Goal: Task Accomplishment & Management: Use online tool/utility

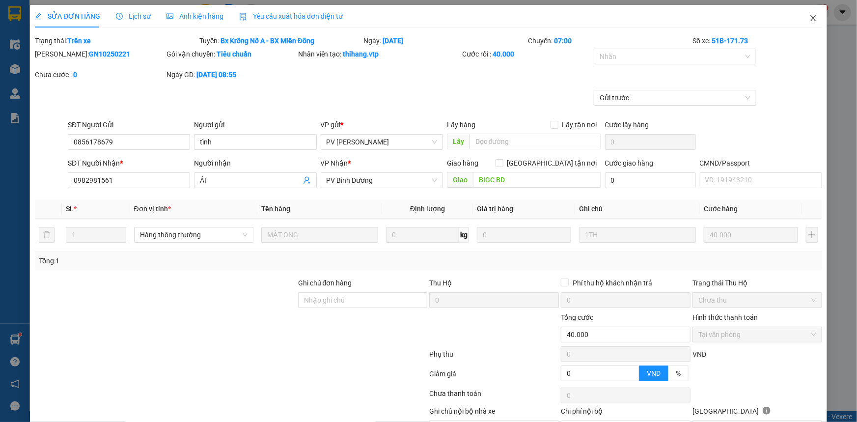
click at [810, 21] on icon "close" at bounding box center [812, 18] width 5 height 6
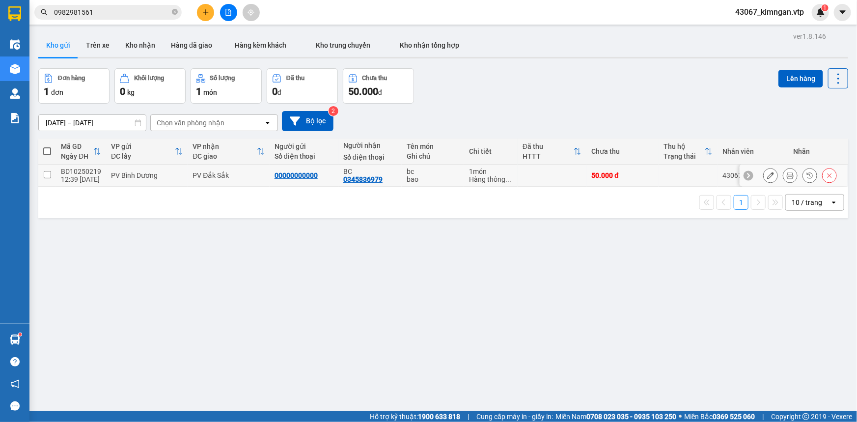
click at [49, 179] on td at bounding box center [47, 176] width 18 height 22
checkbox input "true"
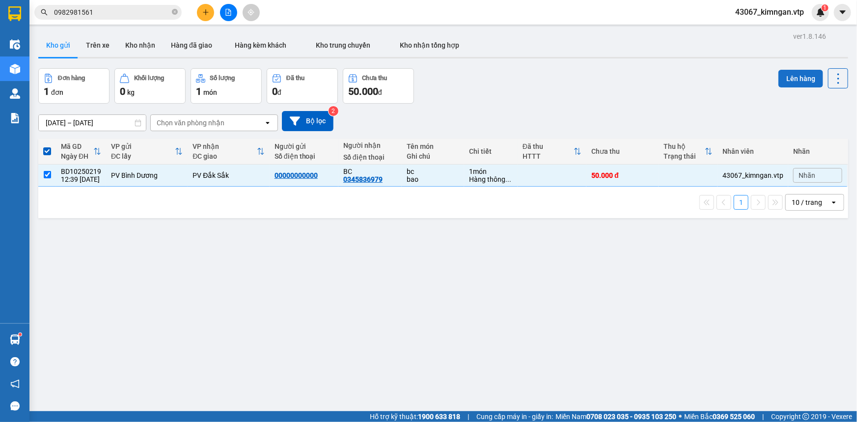
click at [783, 81] on button "Lên hàng" at bounding box center [801, 79] width 45 height 18
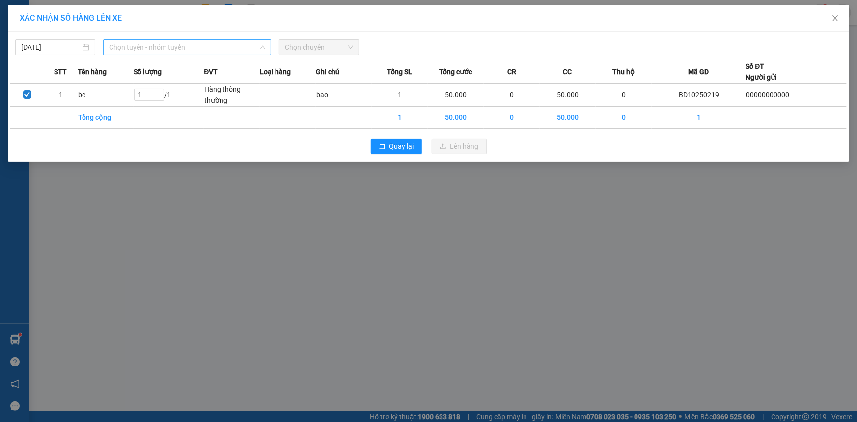
drag, startPoint x: 233, startPoint y: 44, endPoint x: 226, endPoint y: 46, distance: 7.5
click at [231, 44] on span "Chọn tuyến - nhóm tuyến" at bounding box center [187, 47] width 156 height 15
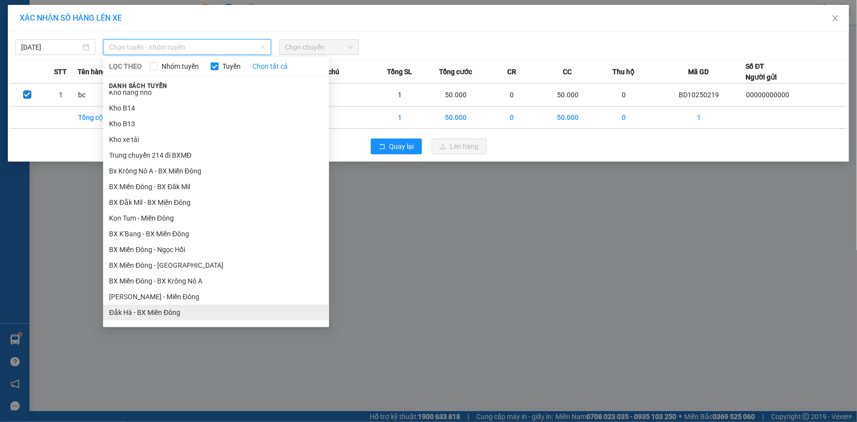
scroll to position [134, 0]
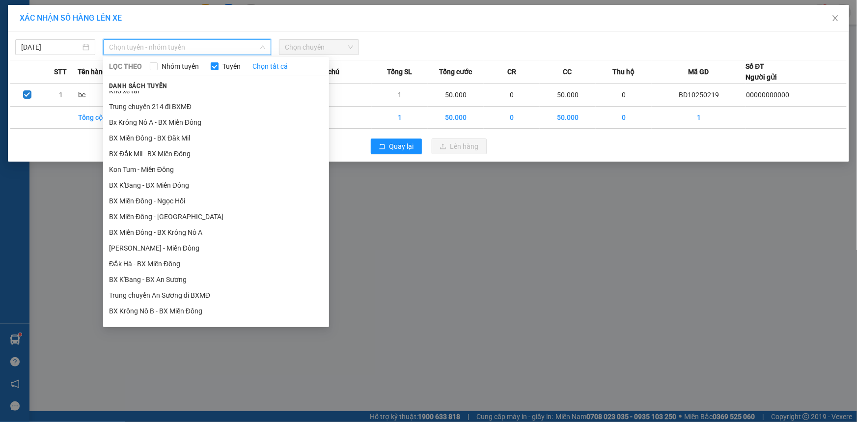
drag, startPoint x: 206, startPoint y: 232, endPoint x: 251, endPoint y: 197, distance: 57.4
click at [206, 230] on li "BX Miền Đông - BX Krông Nô A" at bounding box center [216, 232] width 226 height 16
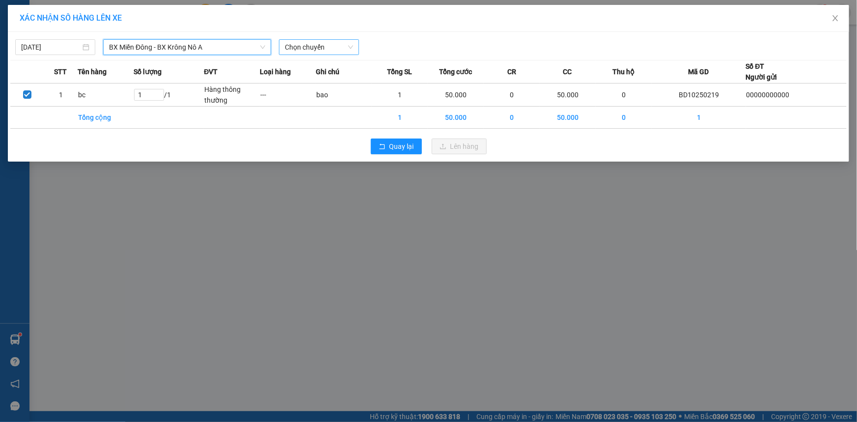
click at [338, 45] on span "Chọn chuyến" at bounding box center [319, 47] width 68 height 15
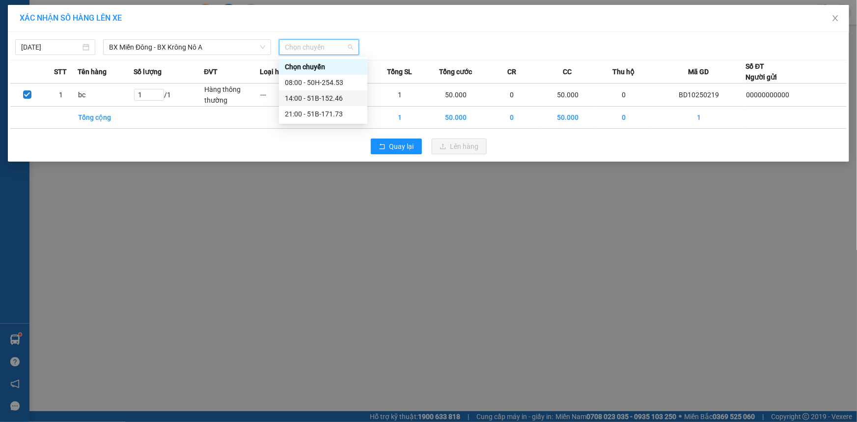
click at [309, 100] on div "14:00 - 51B-152.46" at bounding box center [323, 98] width 77 height 11
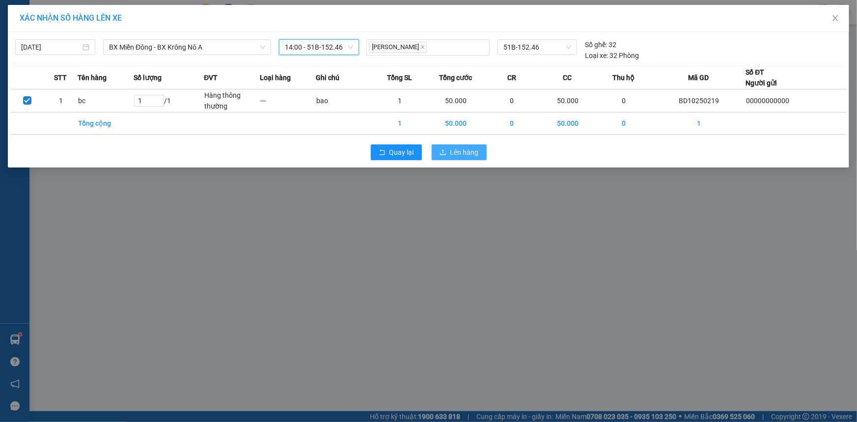
click at [456, 151] on span "Lên hàng" at bounding box center [464, 152] width 28 height 11
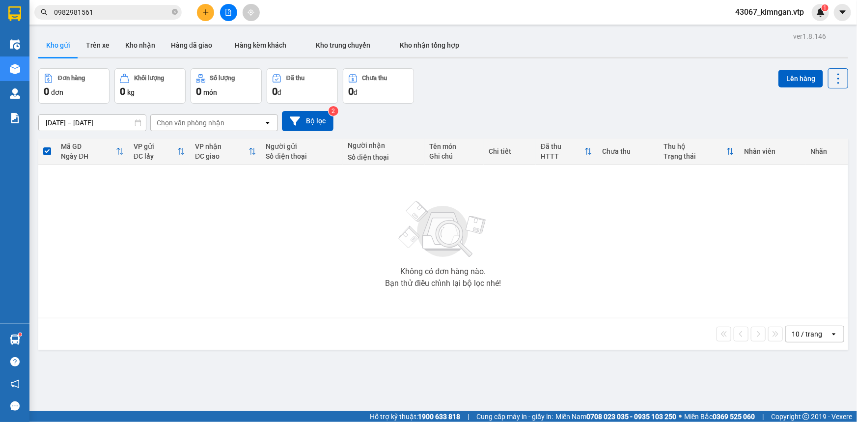
click at [228, 15] on icon "file-add" at bounding box center [228, 12] width 5 height 7
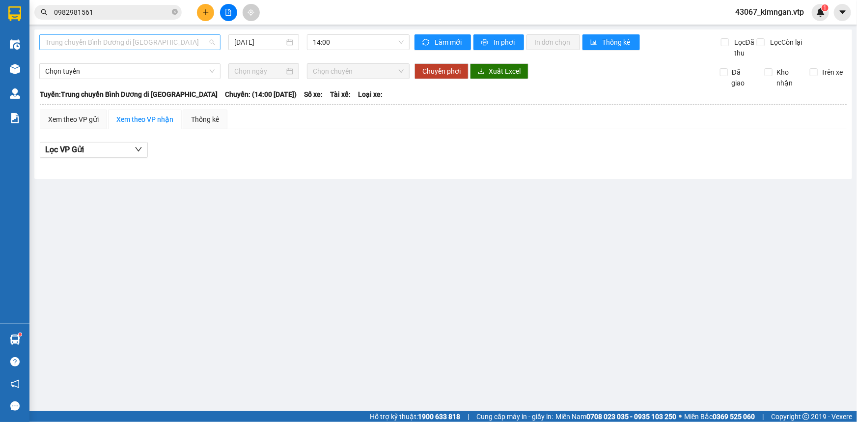
click at [110, 39] on span "Trung chuyển Bình Dương đi [GEOGRAPHIC_DATA]" at bounding box center [129, 42] width 169 height 15
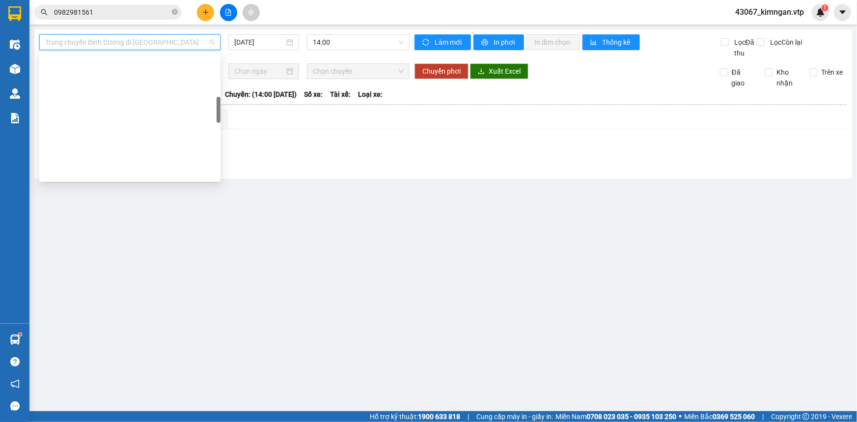
scroll to position [223, 0]
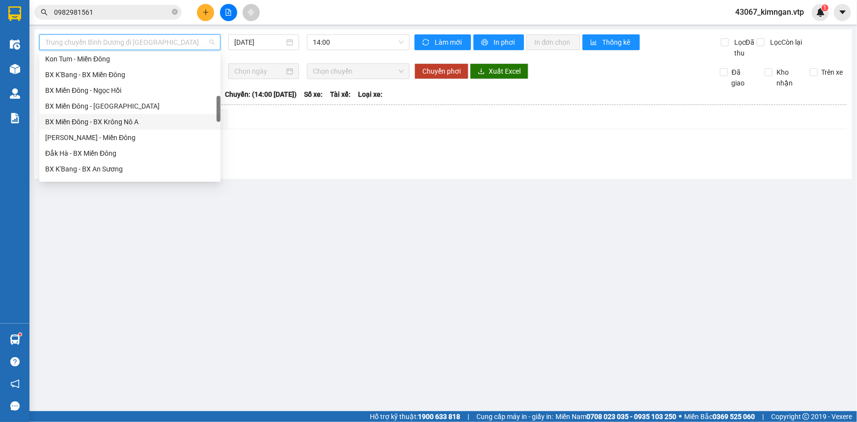
click at [144, 123] on div "BX Miền Đông - BX Krông Nô A" at bounding box center [129, 121] width 169 height 11
type input "[DATE]"
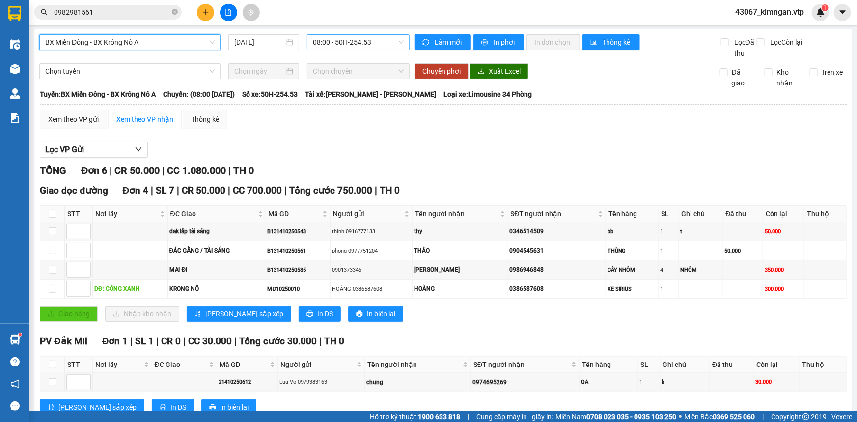
click at [359, 43] on span "08:00 - 50H-254.53" at bounding box center [358, 42] width 91 height 15
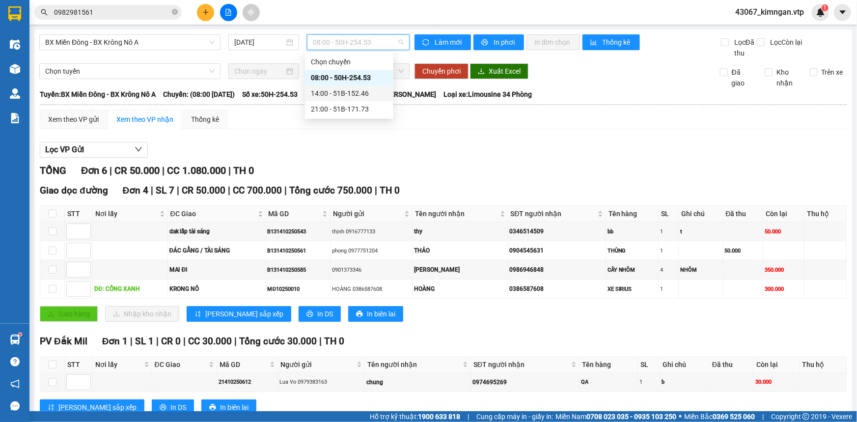
click at [329, 91] on div "14:00 - 51B-152.46" at bounding box center [349, 93] width 77 height 11
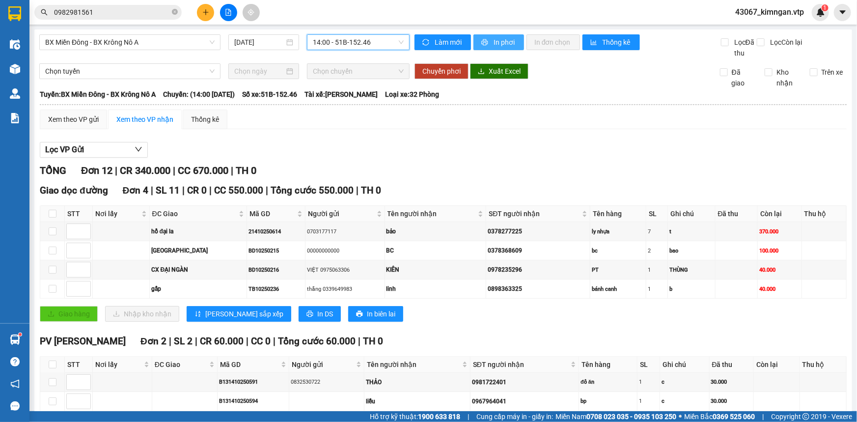
click at [504, 44] on span "In phơi" at bounding box center [505, 42] width 23 height 11
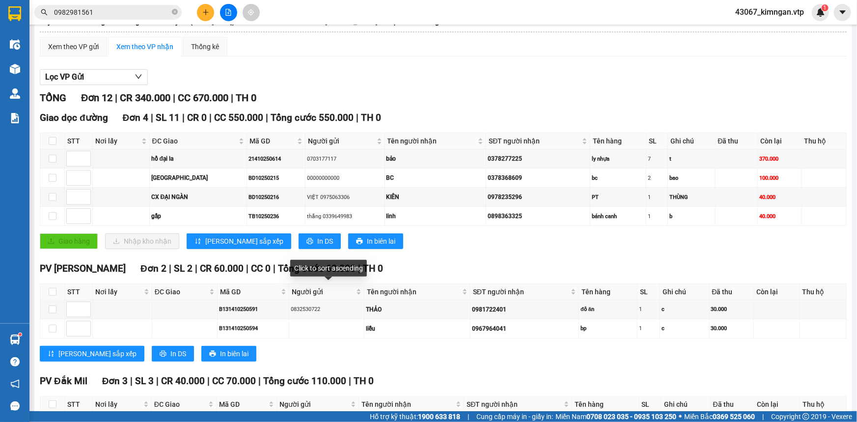
scroll to position [117, 0]
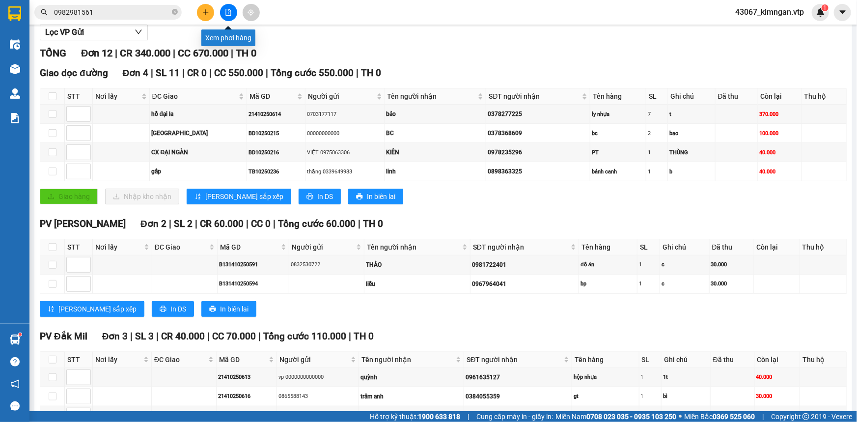
click at [226, 15] on icon "file-add" at bounding box center [228, 12] width 5 height 7
click at [231, 13] on icon "file-add" at bounding box center [228, 12] width 7 height 7
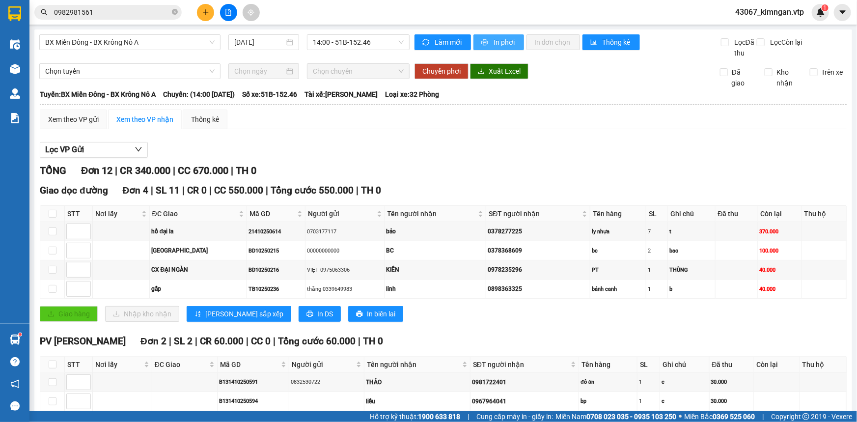
click at [494, 42] on span "In phơi" at bounding box center [505, 42] width 23 height 11
